Goal: Task Accomplishment & Management: Manage account settings

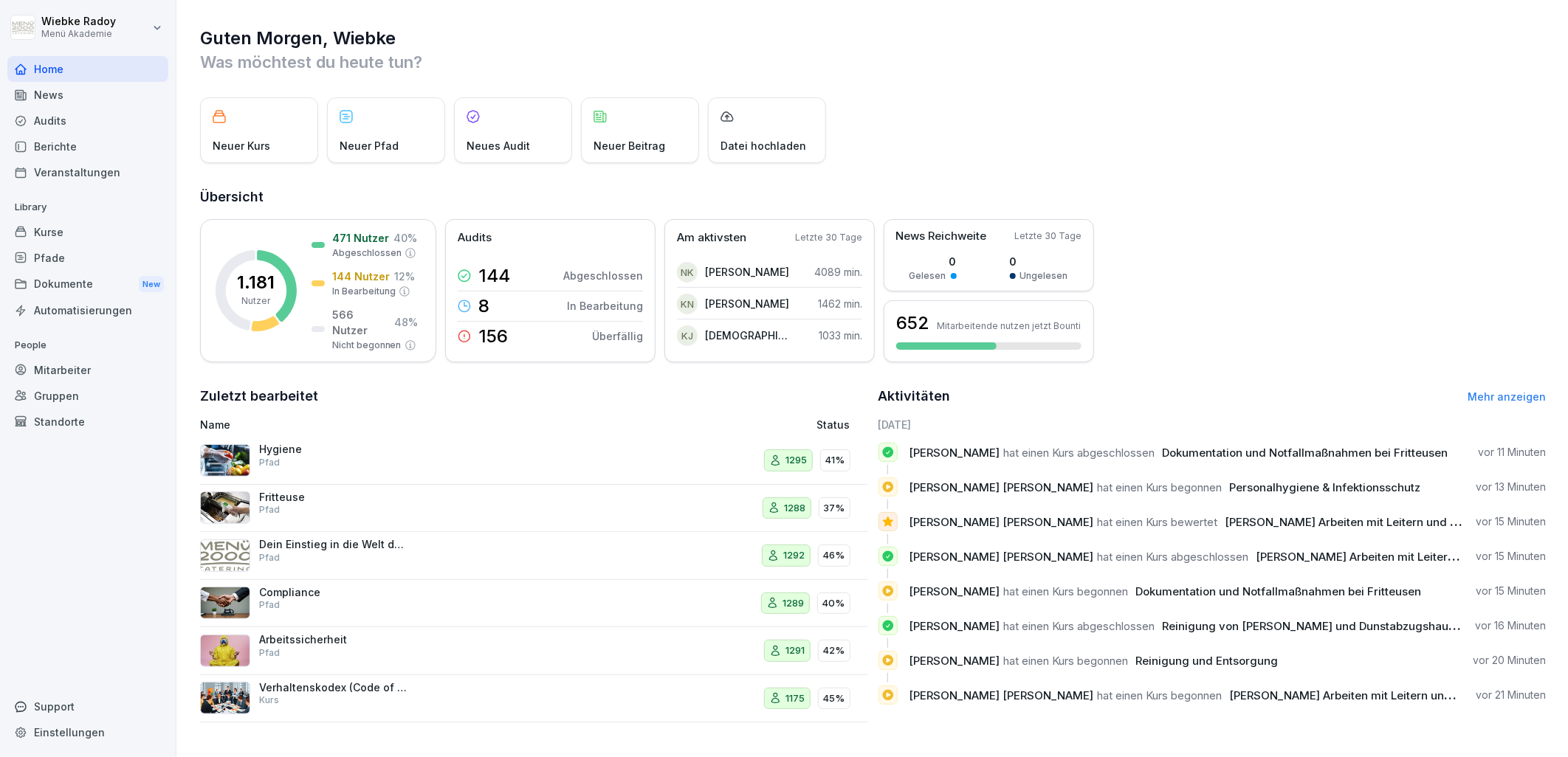
click at [63, 106] on div "News" at bounding box center [88, 94] width 160 height 26
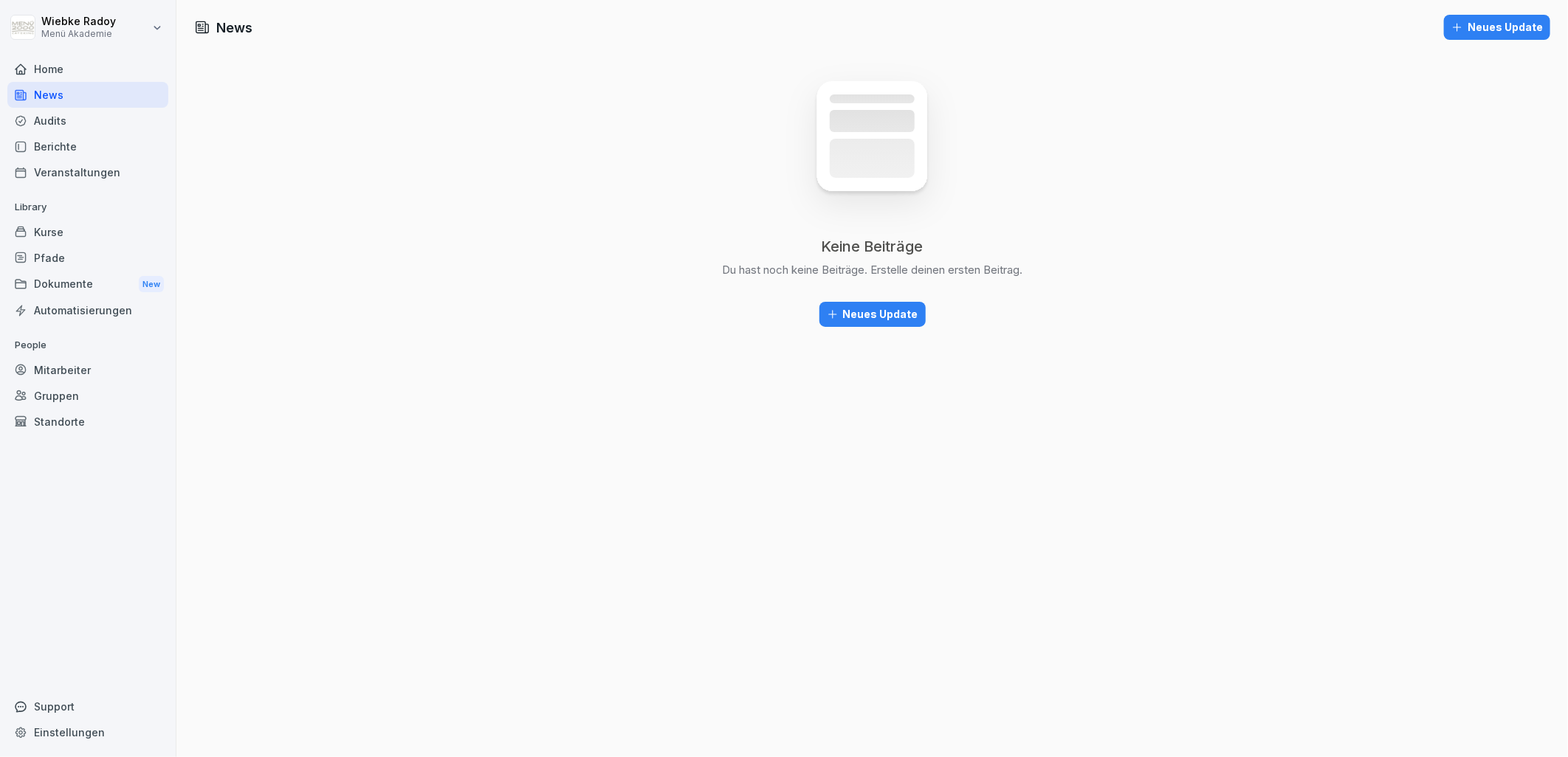
click at [66, 116] on div "Audits" at bounding box center [88, 121] width 160 height 26
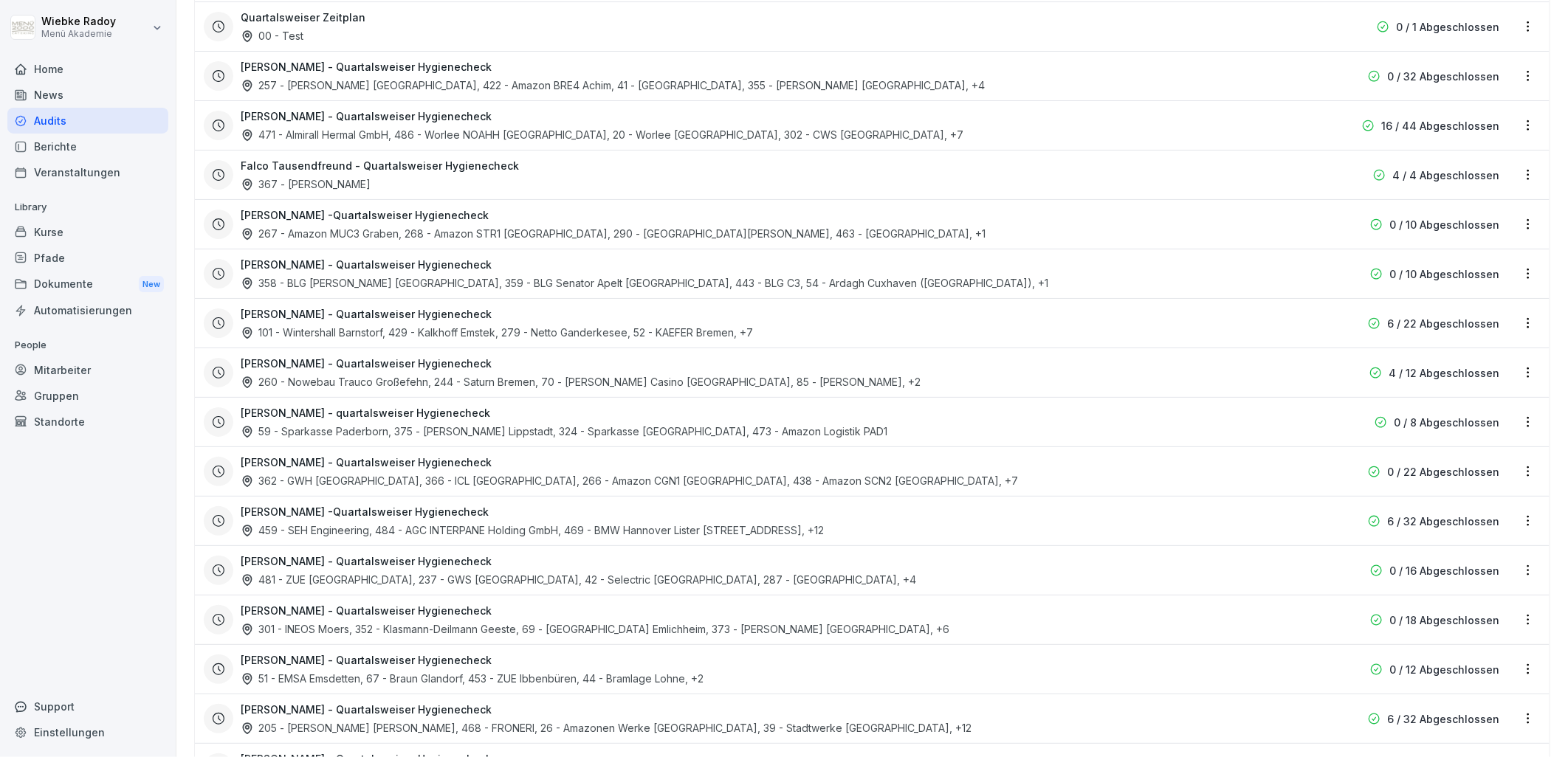
scroll to position [821, 0]
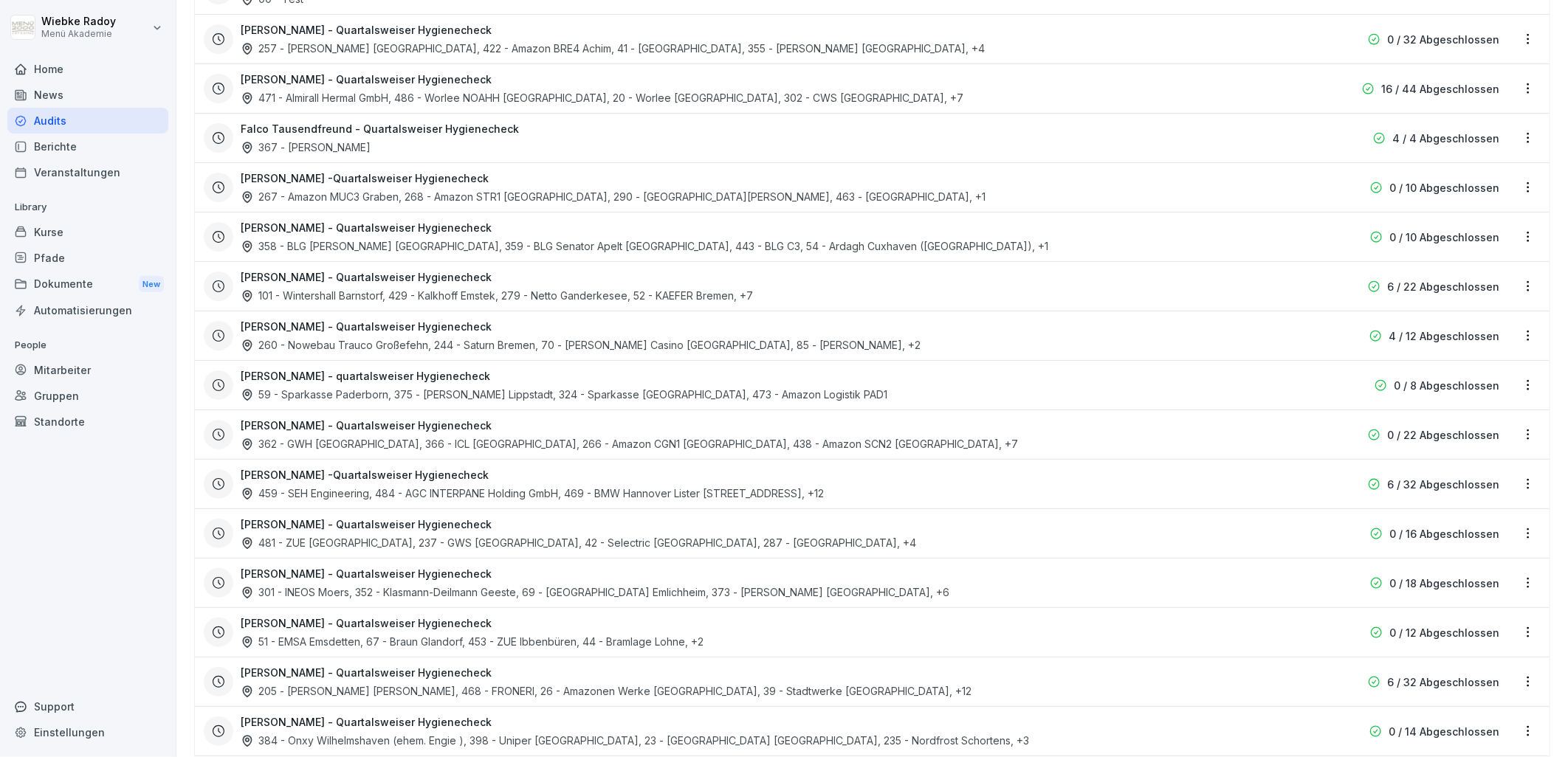
click at [456, 525] on h3 "[PERSON_NAME] - Quartalsweiser Hygienecheck" at bounding box center [366, 524] width 251 height 15
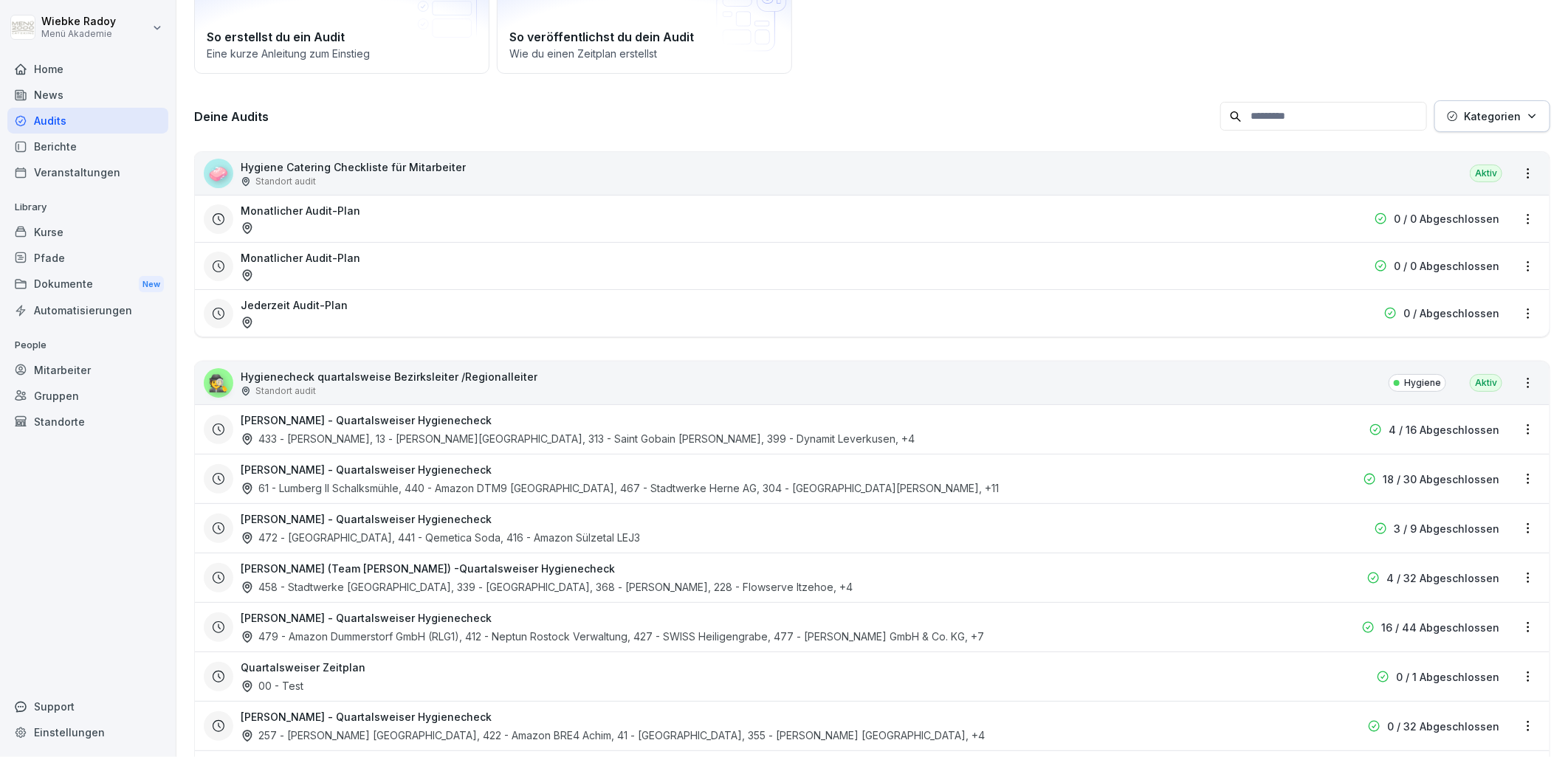
scroll to position [164, 0]
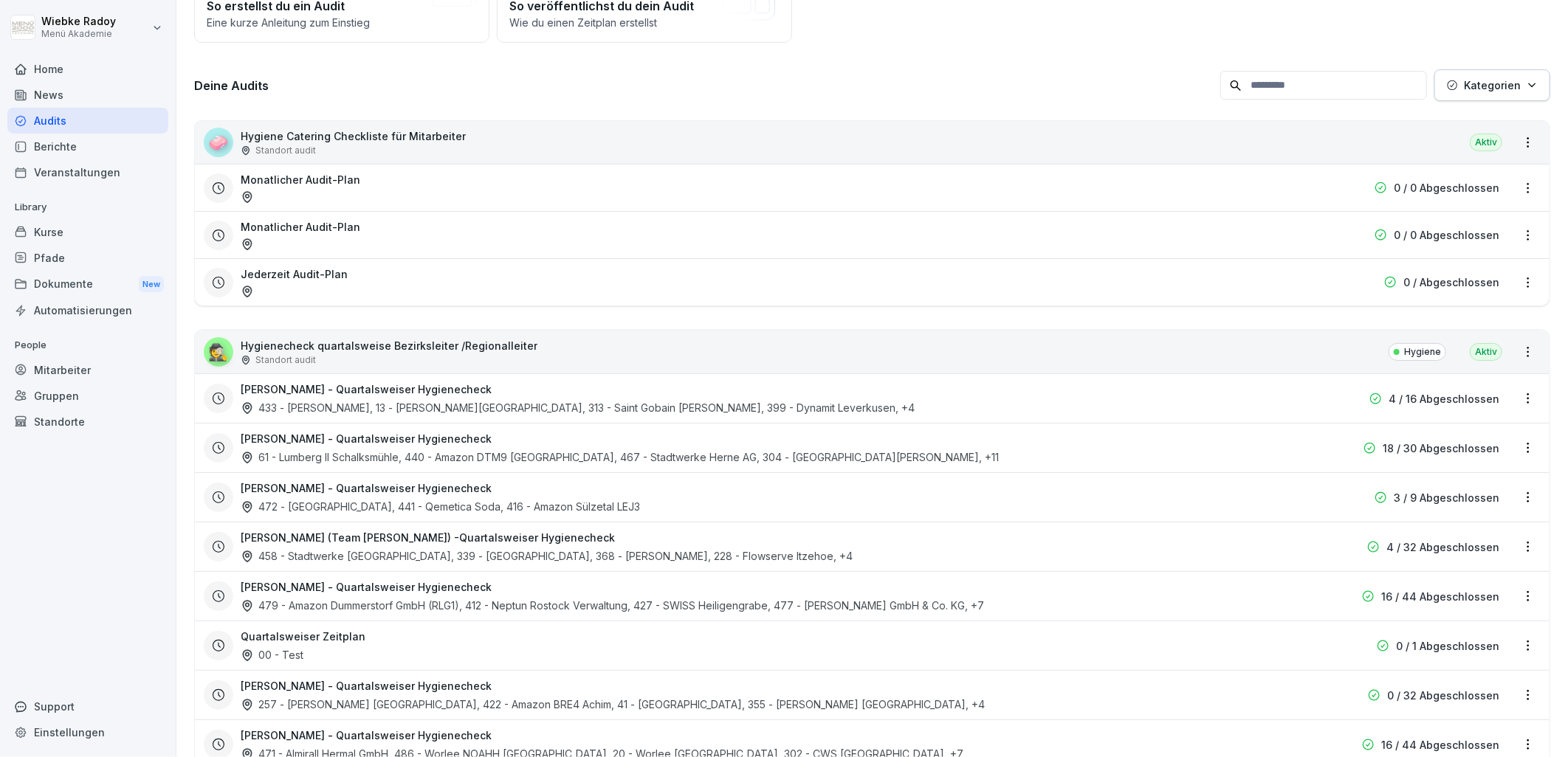
click at [491, 636] on div "Quartalsweiser Zeitplan 00 - Test" at bounding box center [777, 646] width 1074 height 34
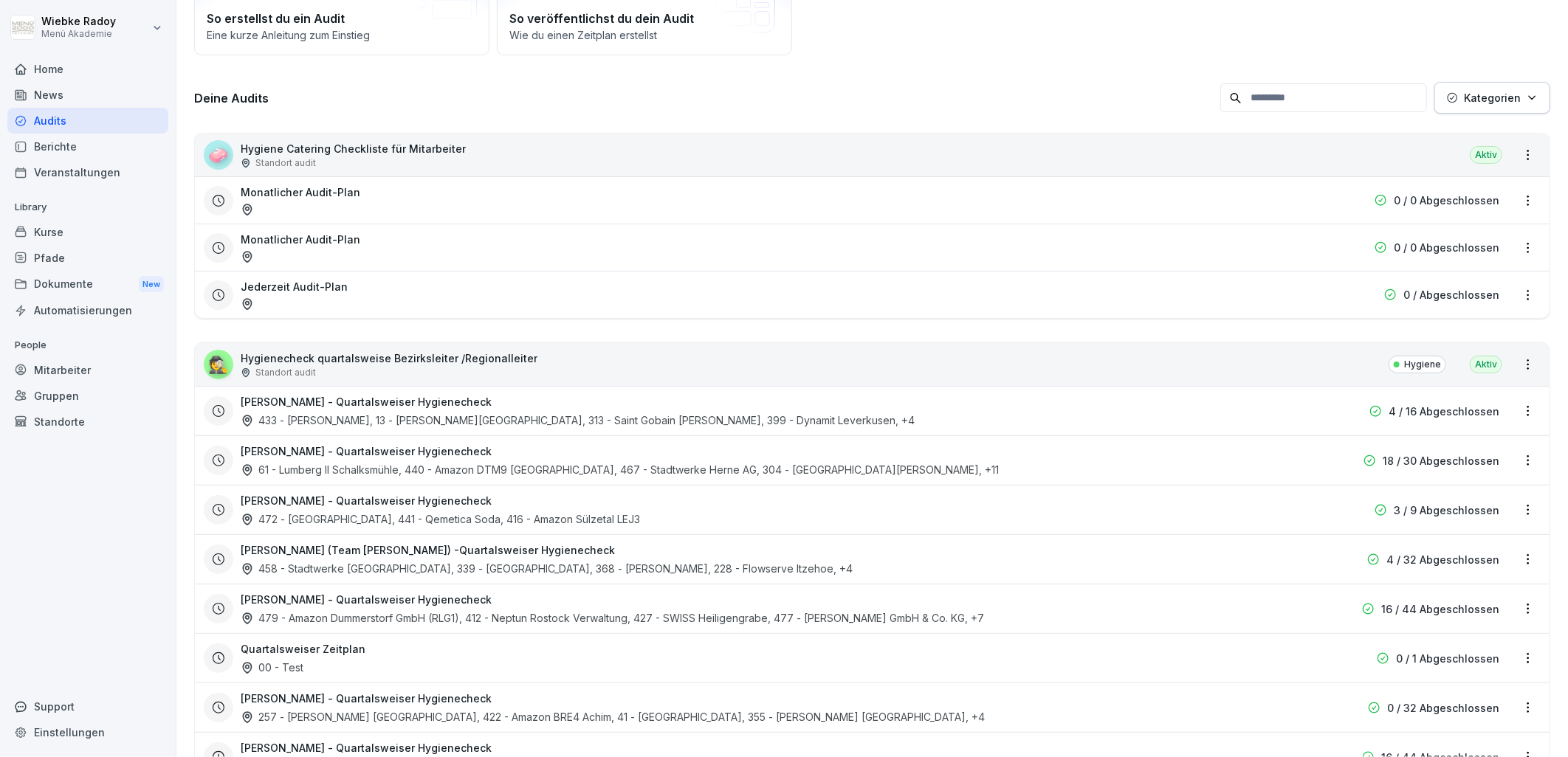
scroll to position [164, 0]
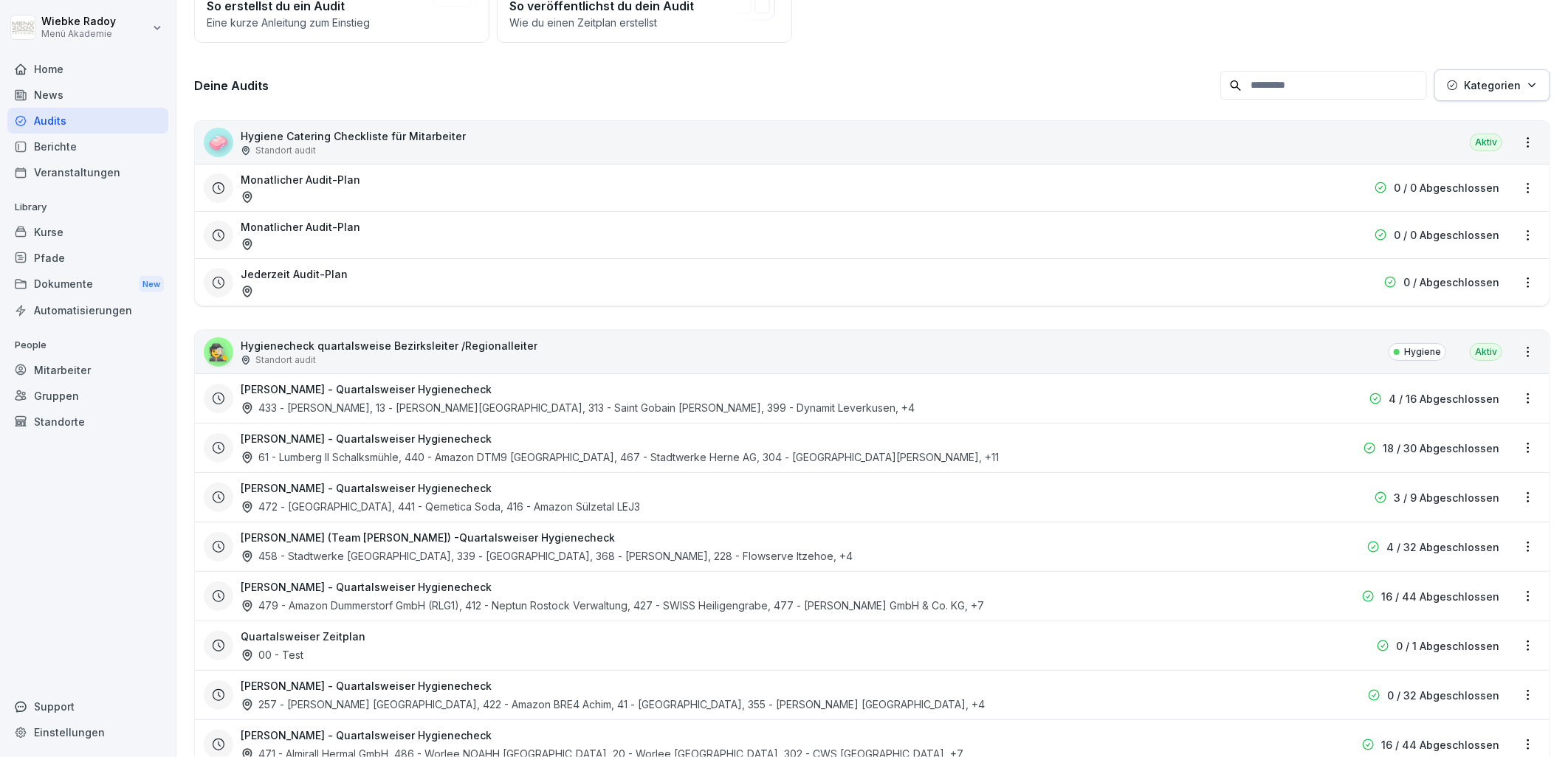
click at [1516, 644] on html "[PERSON_NAME] Menü Akademie Home News Audits Berichte Veranstaltungen Library K…" at bounding box center [784, 378] width 1568 height 757
click at [0, 0] on link "Zeitplan bearbeiten" at bounding box center [0, 0] width 0 height 0
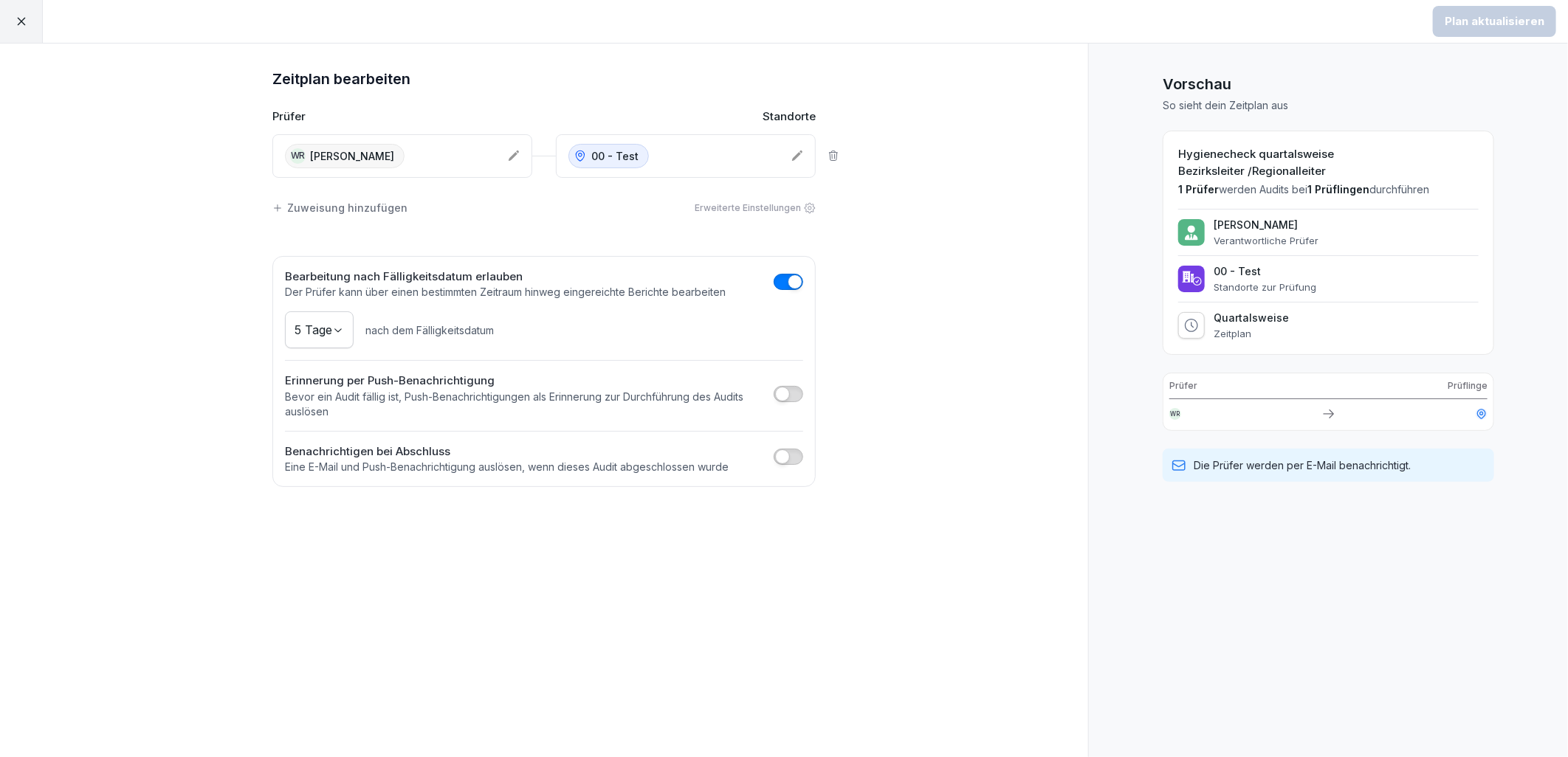
click at [517, 157] on icon at bounding box center [514, 156] width 12 height 12
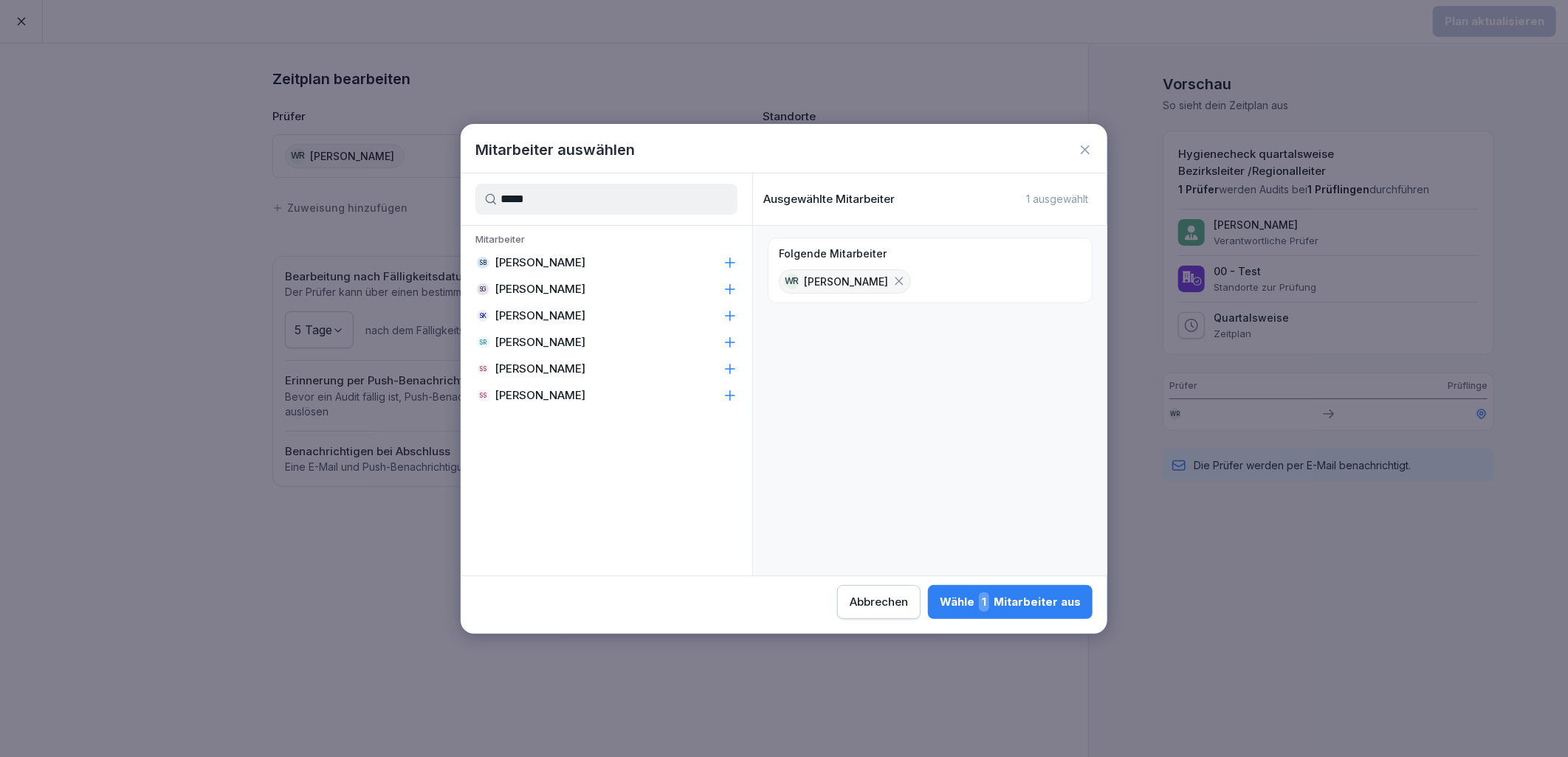
click at [584, 338] on div "SR [PERSON_NAME]" at bounding box center [607, 342] width 292 height 27
drag, startPoint x: 514, startPoint y: 198, endPoint x: 467, endPoint y: 198, distance: 47.0
click at [467, 198] on div "****" at bounding box center [607, 199] width 292 height 51
type input "******"
click at [561, 291] on p "[PERSON_NAME]" at bounding box center [540, 289] width 91 height 15
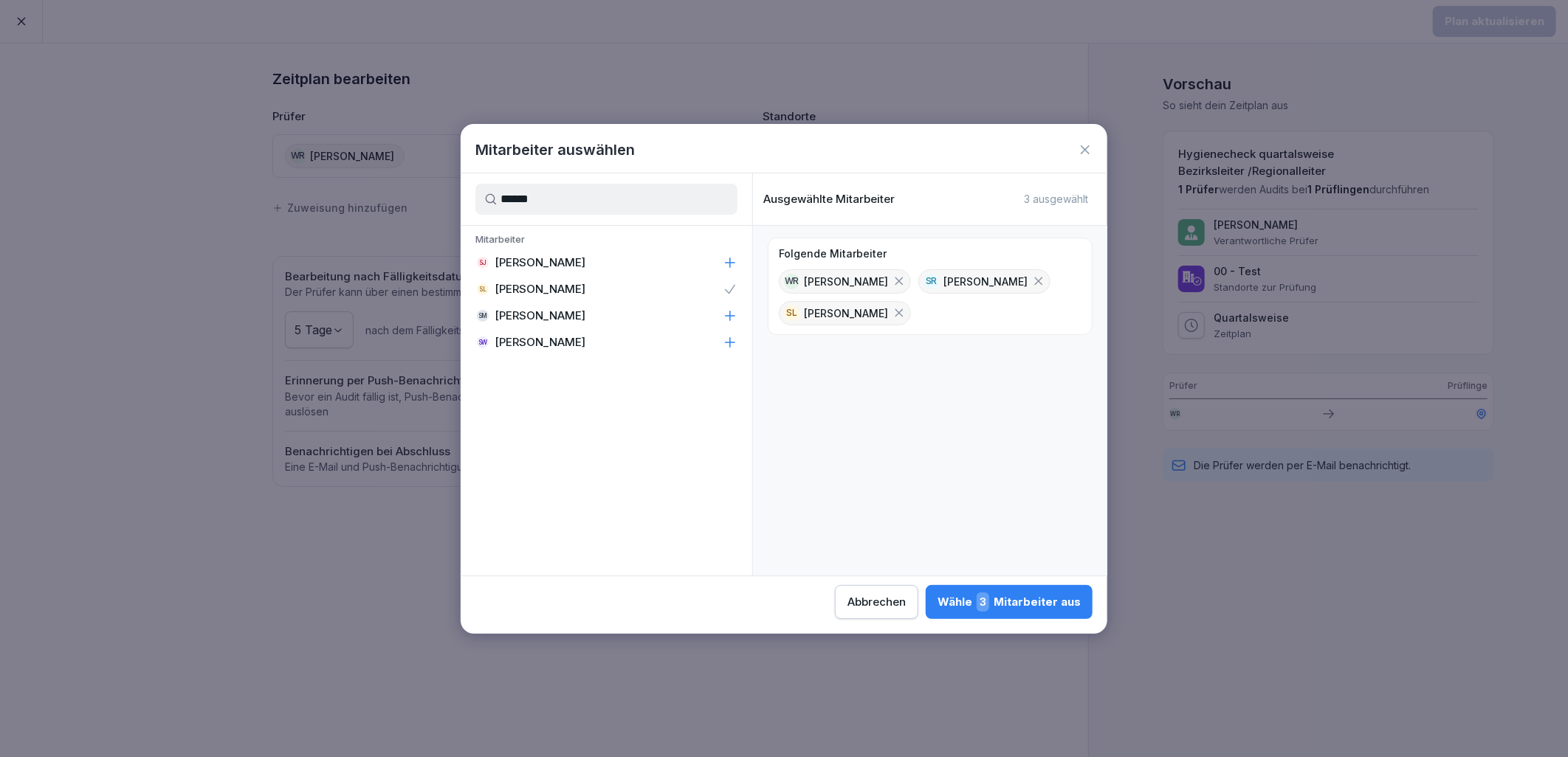
drag, startPoint x: 579, startPoint y: 204, endPoint x: 392, endPoint y: 203, distance: 187.0
click at [392, 203] on body "Plan aktualisieren Zeitplan bearbeiten Prüfer Standorte [PERSON_NAME] Radoy 00 …" at bounding box center [784, 378] width 1568 height 757
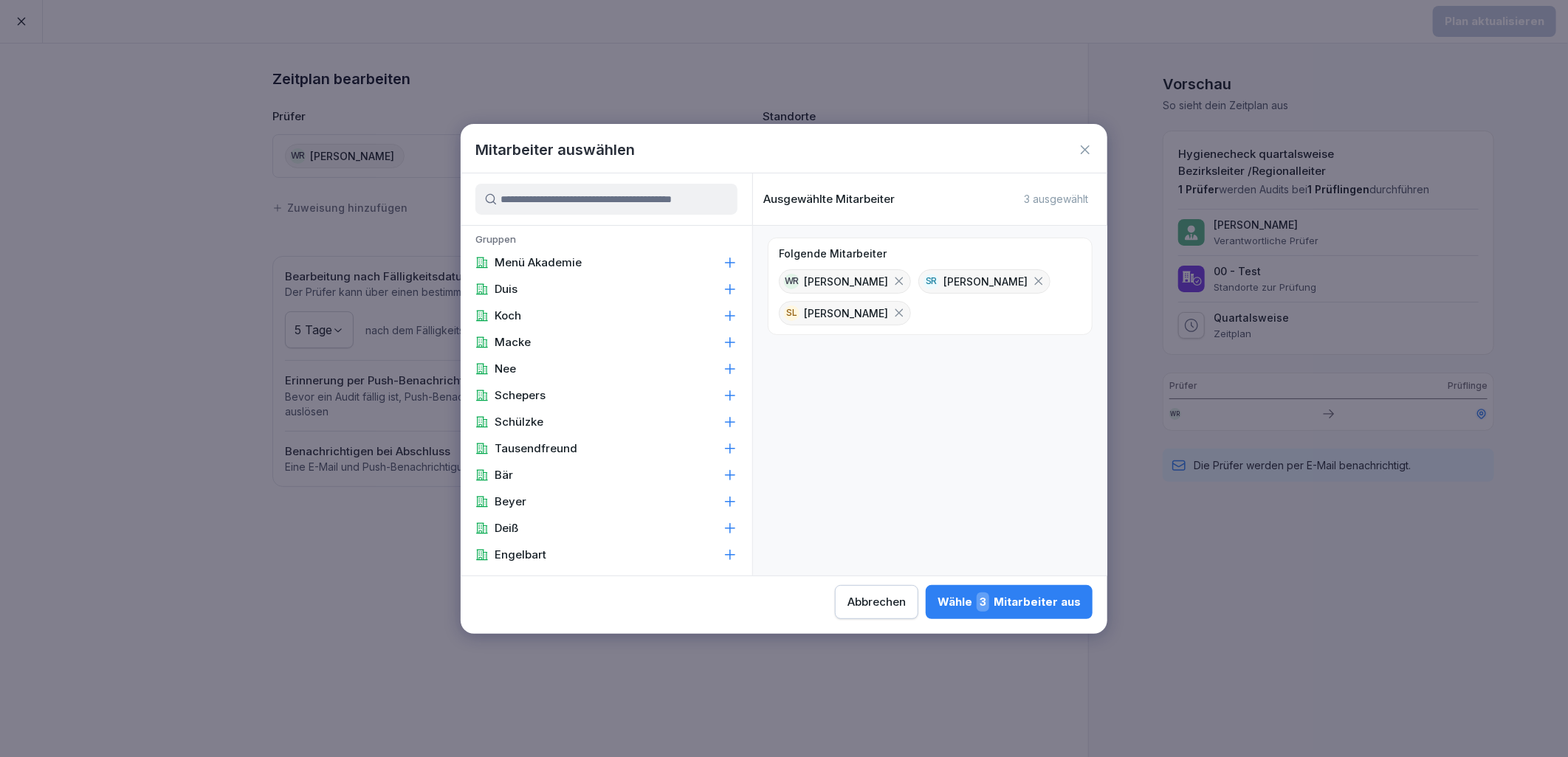
click at [568, 200] on input at bounding box center [606, 199] width 262 height 31
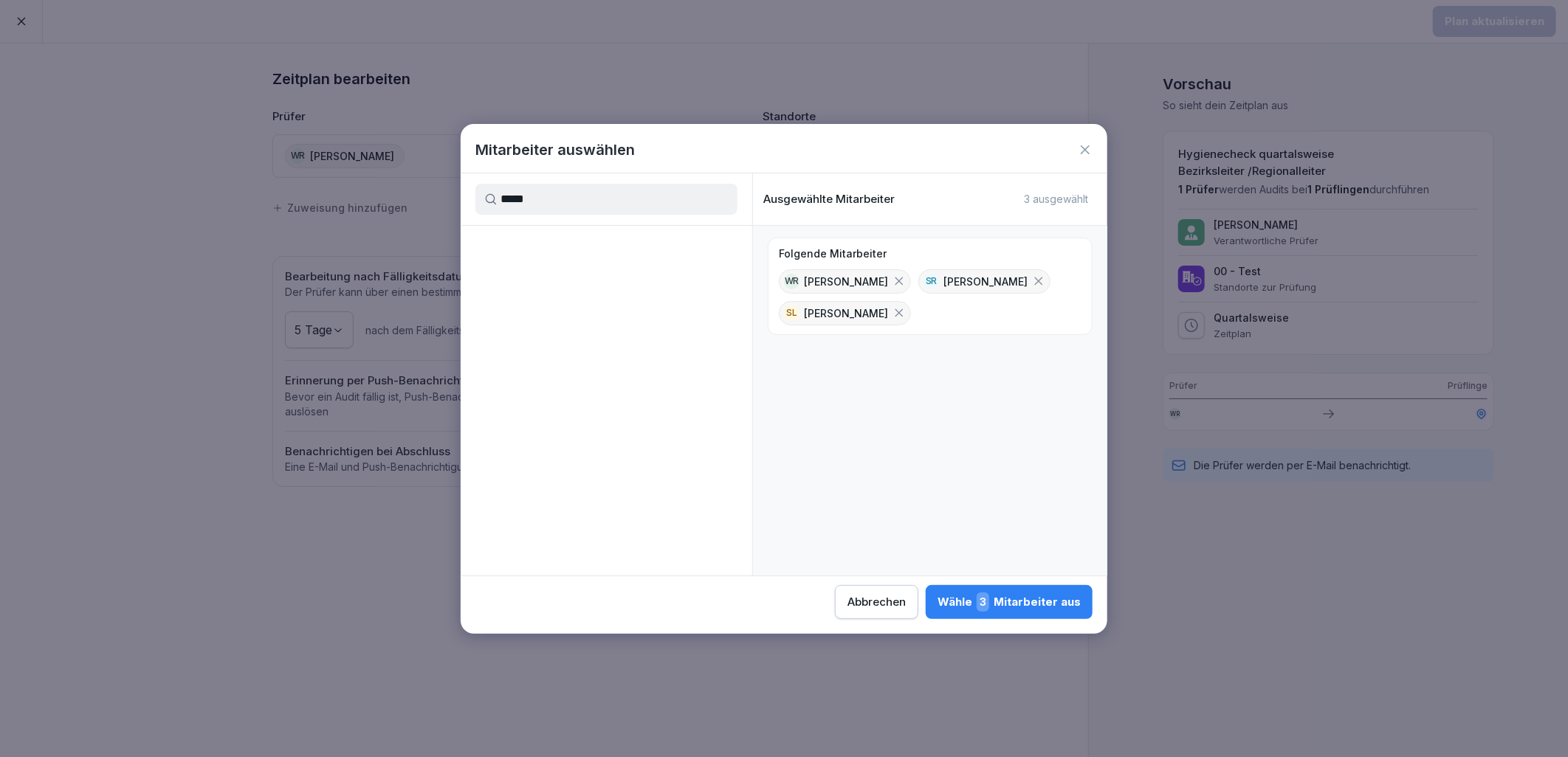
drag, startPoint x: 599, startPoint y: 197, endPoint x: 481, endPoint y: 193, distance: 118.1
click at [481, 193] on input "*****" at bounding box center [606, 199] width 262 height 31
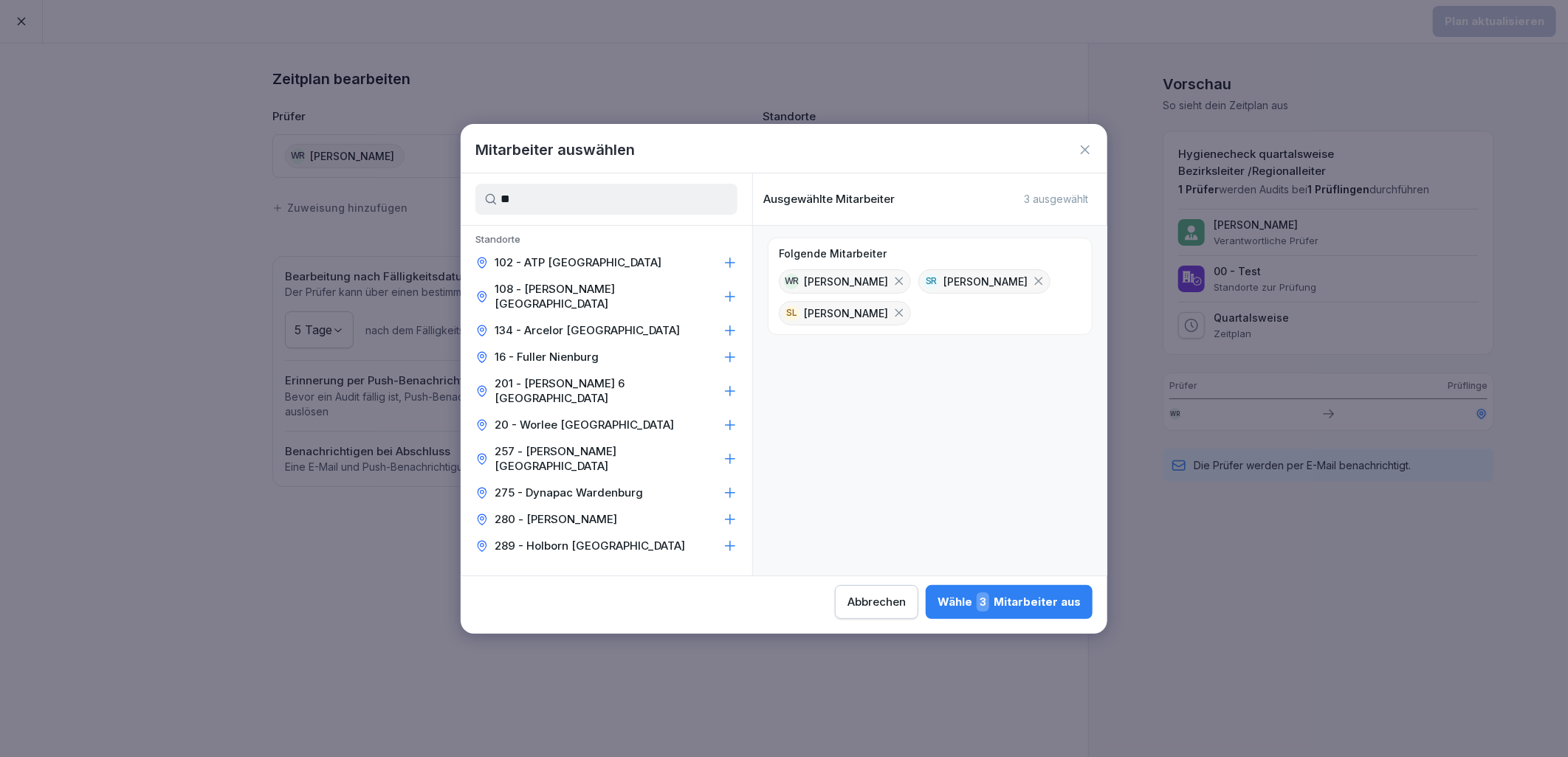
type input "*"
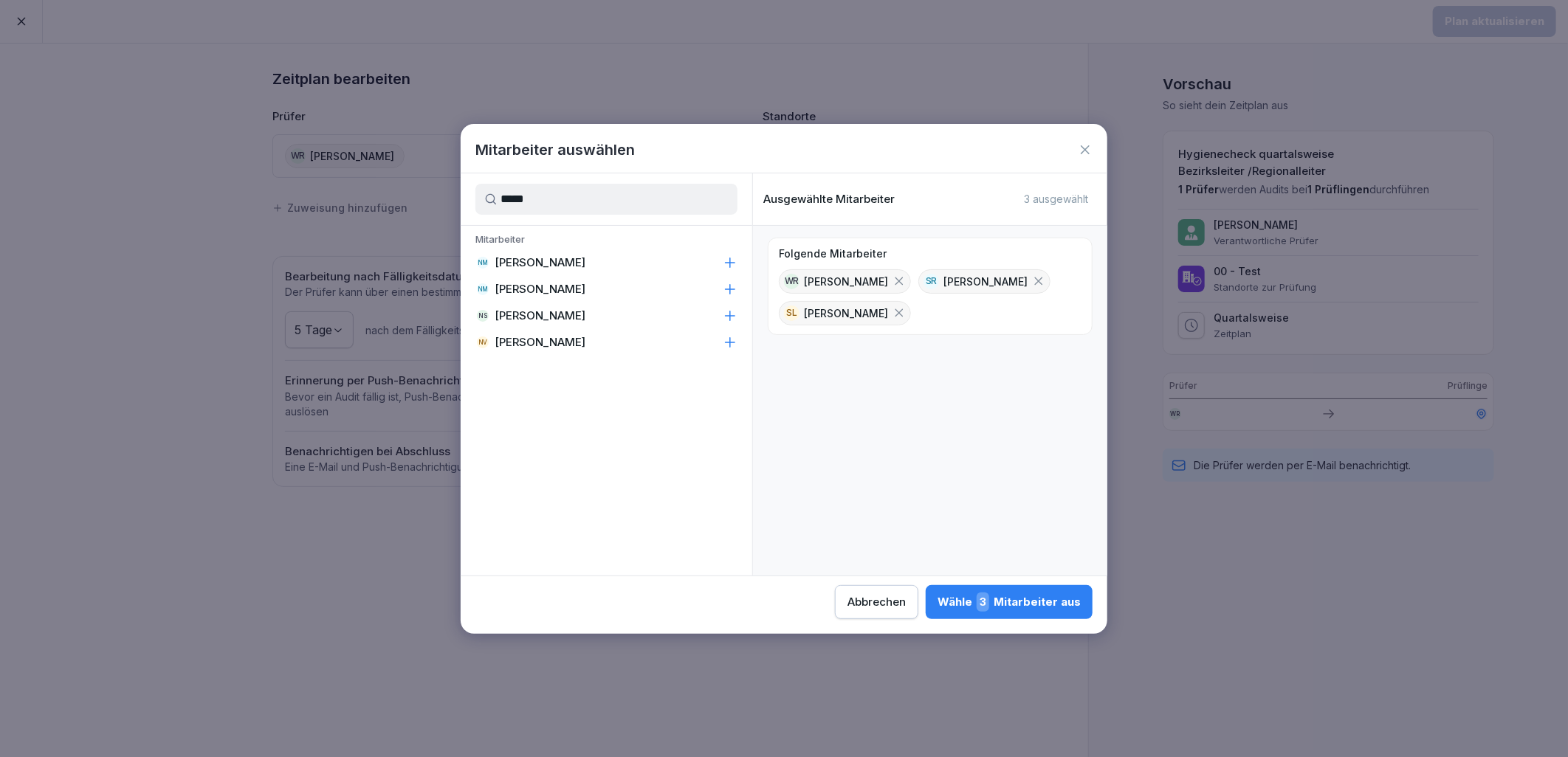
type input "*****"
click at [584, 292] on div "NM [PERSON_NAME]" at bounding box center [607, 289] width 292 height 27
click at [1031, 597] on div "Wähle 4 Mitarbeiter aus" at bounding box center [1008, 603] width 144 height 19
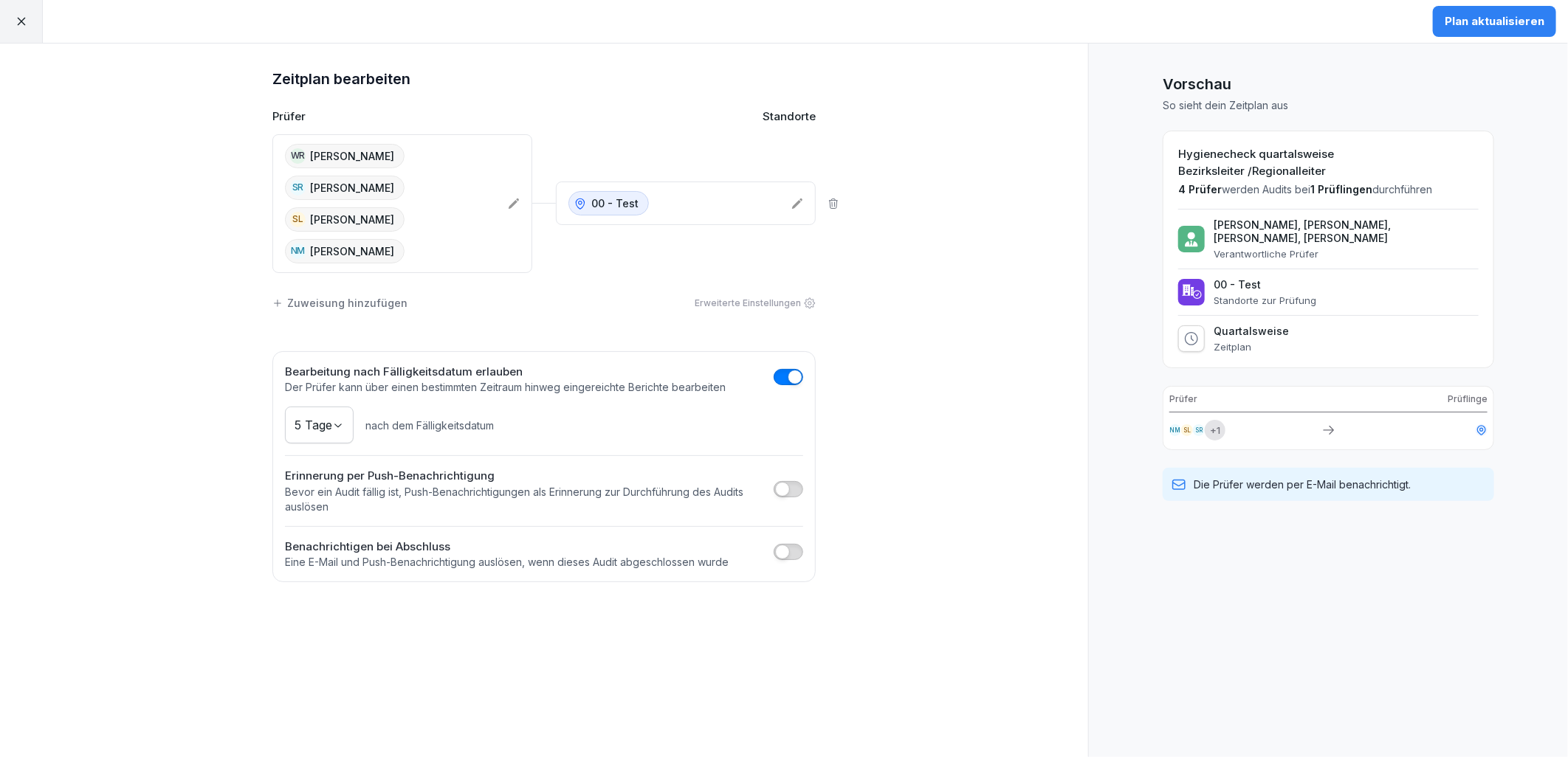
click at [1504, 13] on div "Plan aktualisieren" at bounding box center [1494, 21] width 100 height 16
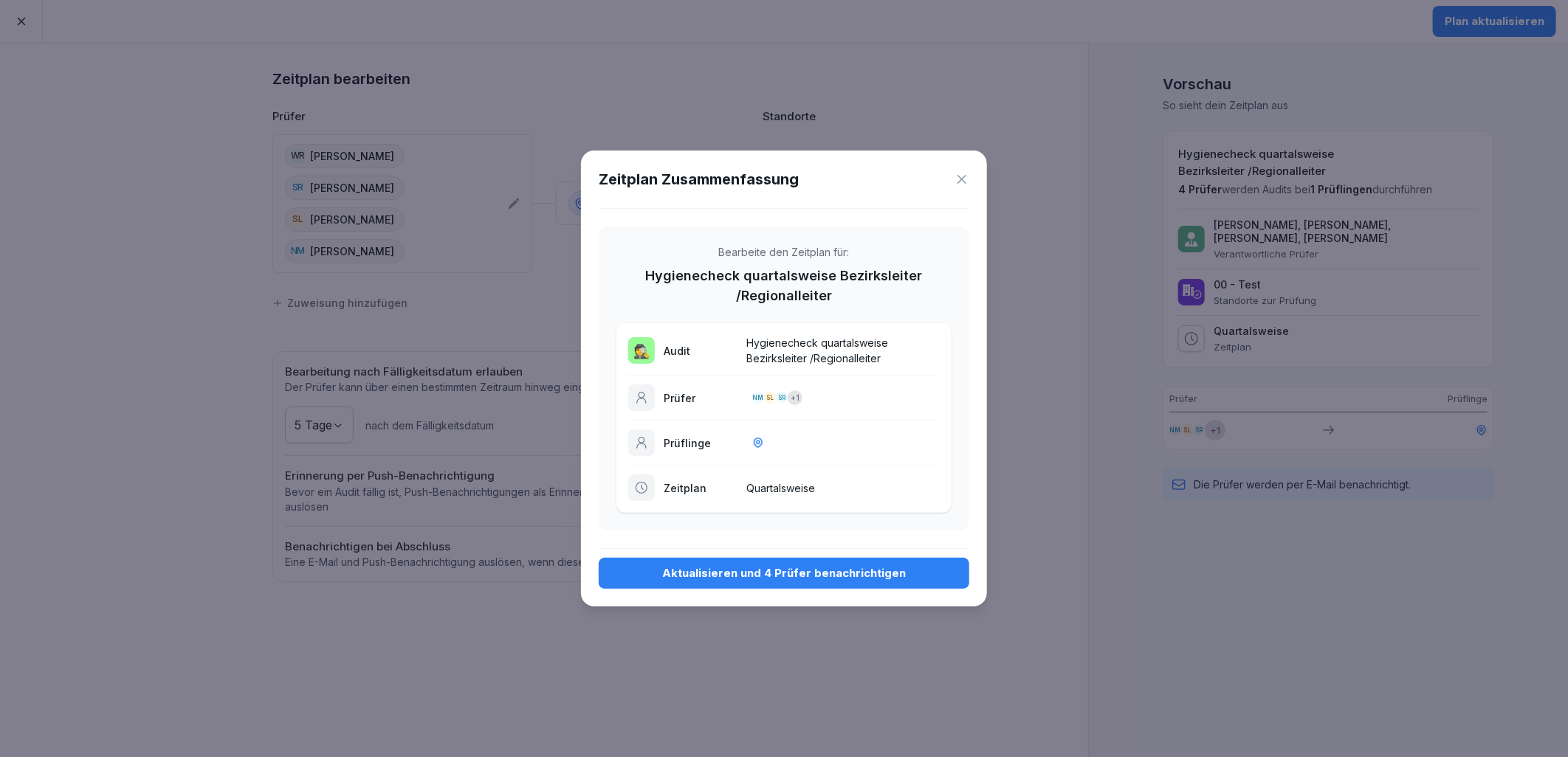
click at [802, 565] on button "Aktualisieren und 4 Prüfer benachrichtigen" at bounding box center [784, 573] width 371 height 31
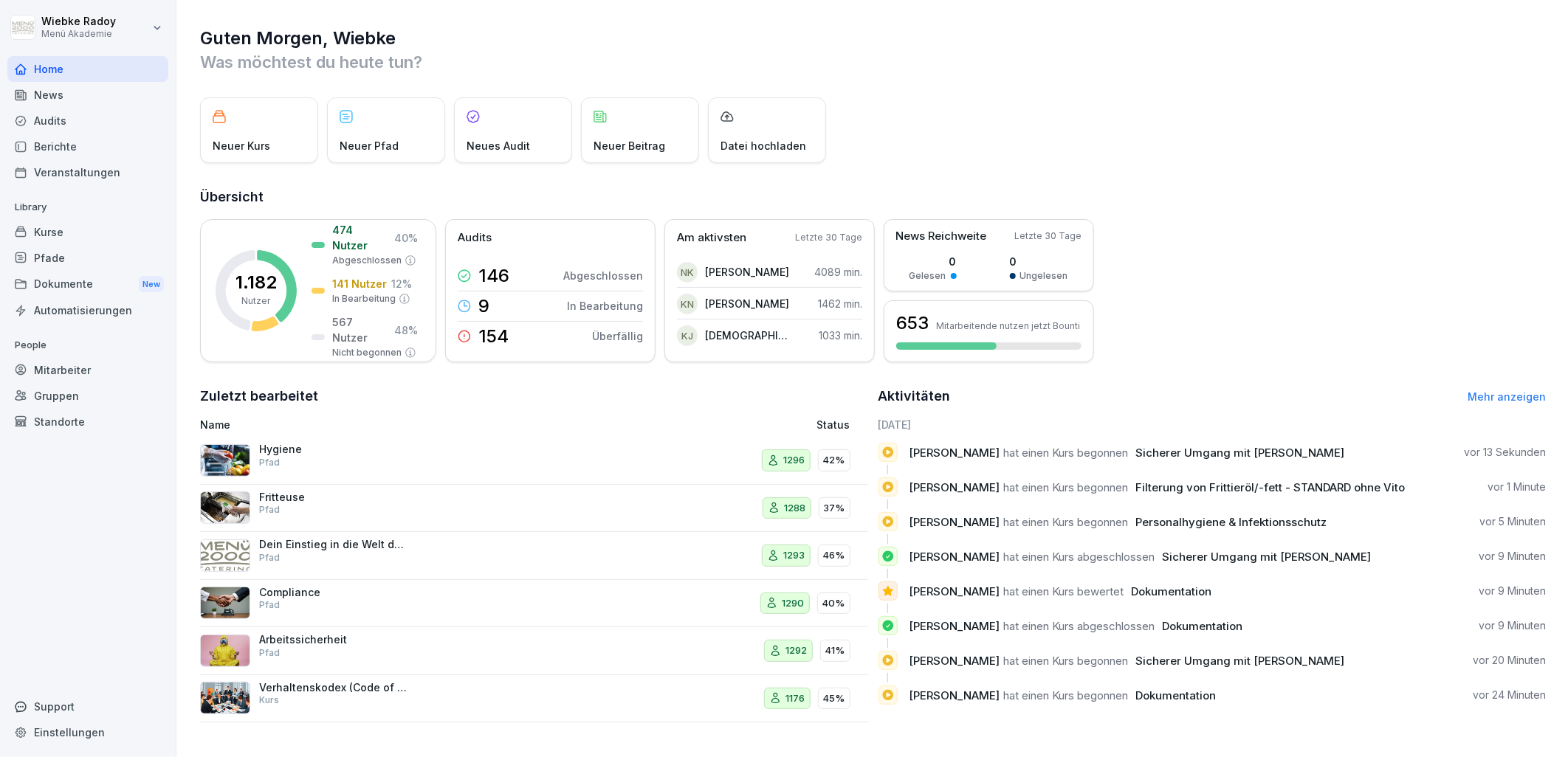
click at [76, 124] on div "Audits" at bounding box center [88, 121] width 160 height 26
